Goal: Information Seeking & Learning: Learn about a topic

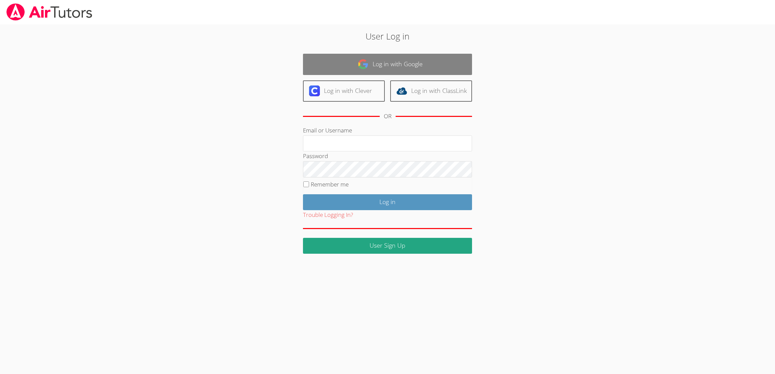
click at [412, 70] on link "Log in with Google" at bounding box center [387, 64] width 169 height 21
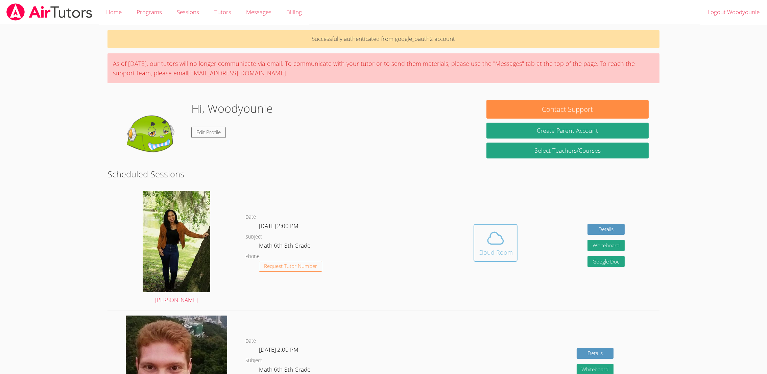
click at [492, 254] on div "Cloud Room" at bounding box center [495, 252] width 34 height 9
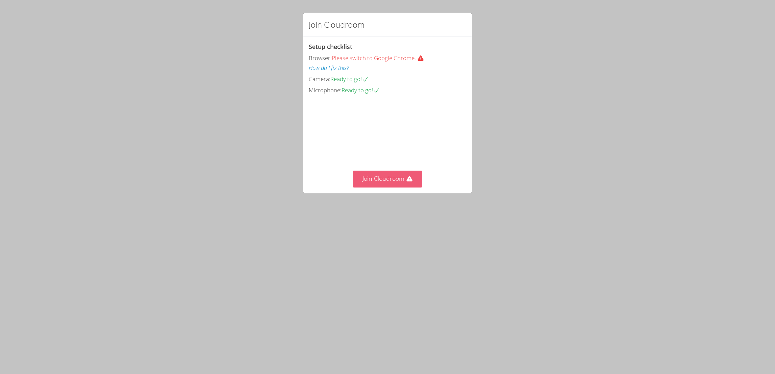
click at [380, 187] on button "Join Cloudroom" at bounding box center [387, 179] width 69 height 17
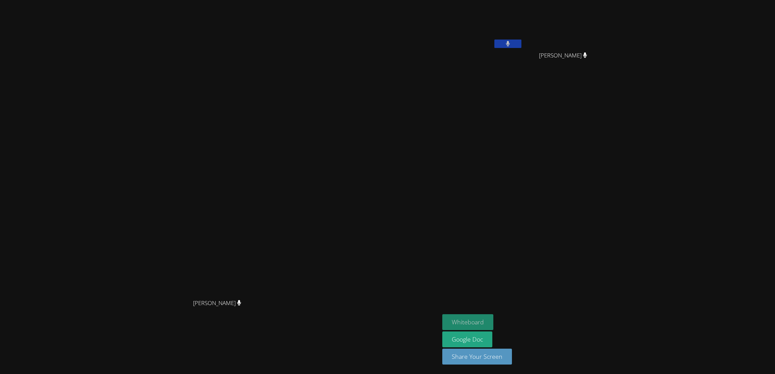
click at [493, 317] on button "Whiteboard" at bounding box center [467, 322] width 51 height 16
click at [521, 44] on button at bounding box center [507, 44] width 27 height 8
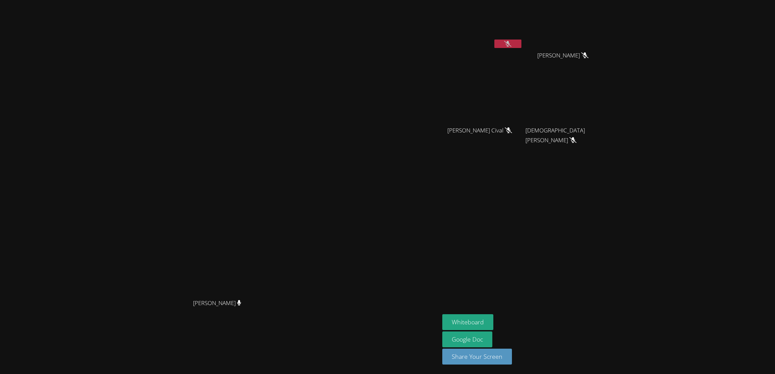
click at [511, 41] on icon at bounding box center [507, 44] width 7 height 6
click at [521, 45] on button at bounding box center [507, 44] width 27 height 8
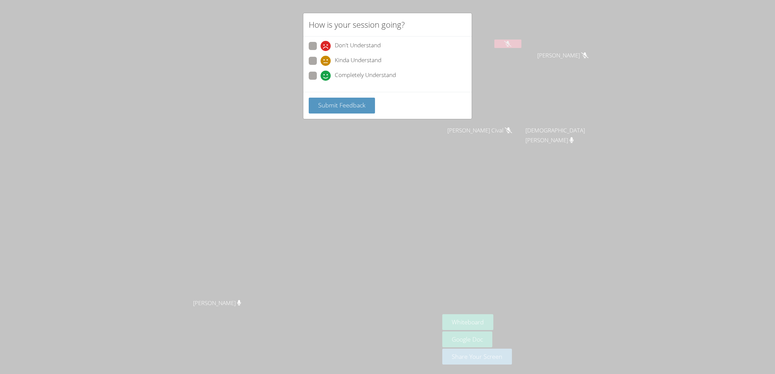
click at [347, 75] on span "Completely Understand" at bounding box center [365, 76] width 61 height 10
click at [326, 75] on input "Completely Understand" at bounding box center [324, 75] width 6 height 6
radio input "true"
click at [350, 100] on button "Submit Feedback" at bounding box center [342, 106] width 66 height 16
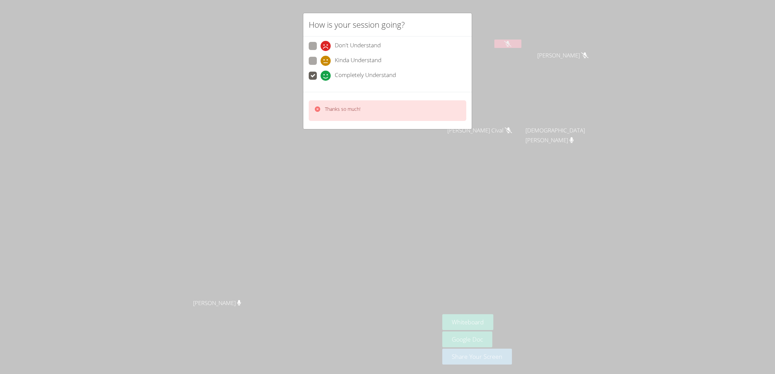
click at [371, 106] on div "Thanks so much!" at bounding box center [388, 110] width 158 height 21
click at [350, 106] on p "Thanks so much!" at bounding box center [343, 109] width 36 height 7
click at [336, 106] on p "Thanks so much!" at bounding box center [343, 109] width 36 height 7
click at [314, 109] on icon at bounding box center [317, 109] width 7 height 7
click at [362, 109] on div "Thanks so much!" at bounding box center [388, 110] width 158 height 21
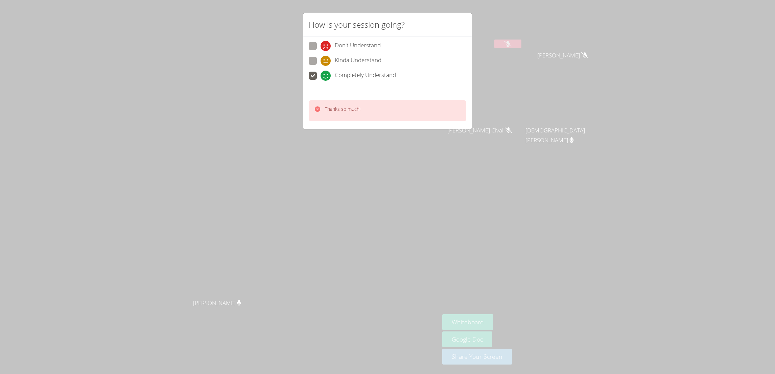
click at [366, 106] on div "Thanks so much!" at bounding box center [388, 110] width 158 height 21
click at [368, 111] on div "Thanks so much!" at bounding box center [388, 110] width 158 height 21
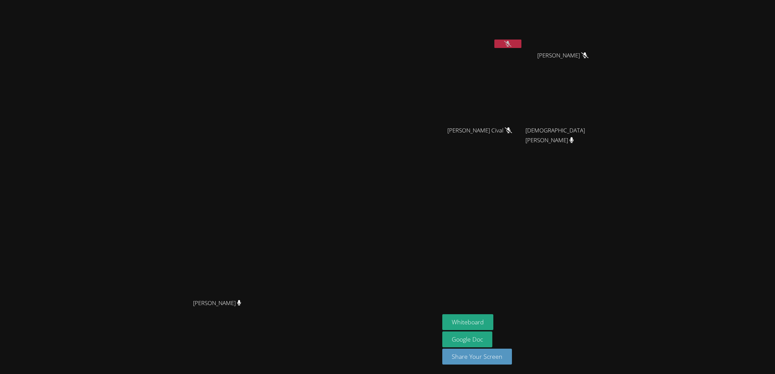
click at [270, 115] on video at bounding box center [219, 173] width 101 height 244
click at [493, 324] on button "Whiteboard" at bounding box center [467, 322] width 51 height 16
